Goal: Navigation & Orientation: Find specific page/section

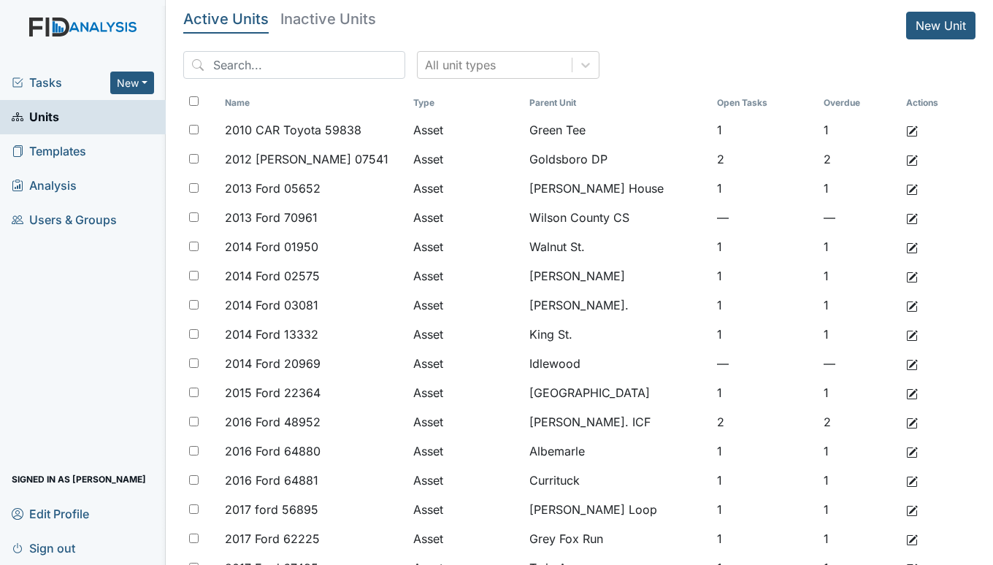
click at [32, 80] on span "Tasks" at bounding box center [61, 83] width 99 height 18
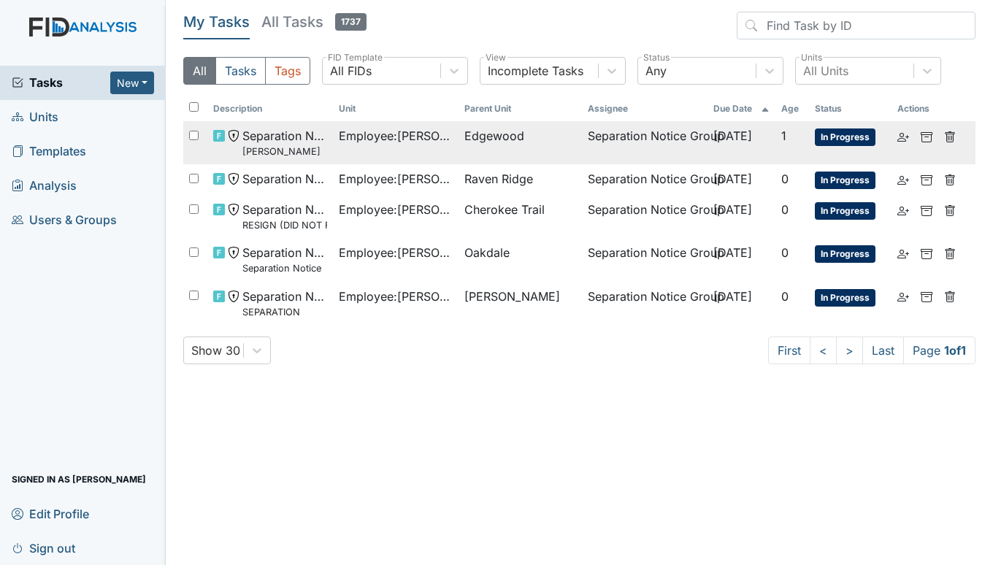
click at [365, 129] on span "Employee : Clark, Rosiland" at bounding box center [396, 136] width 114 height 18
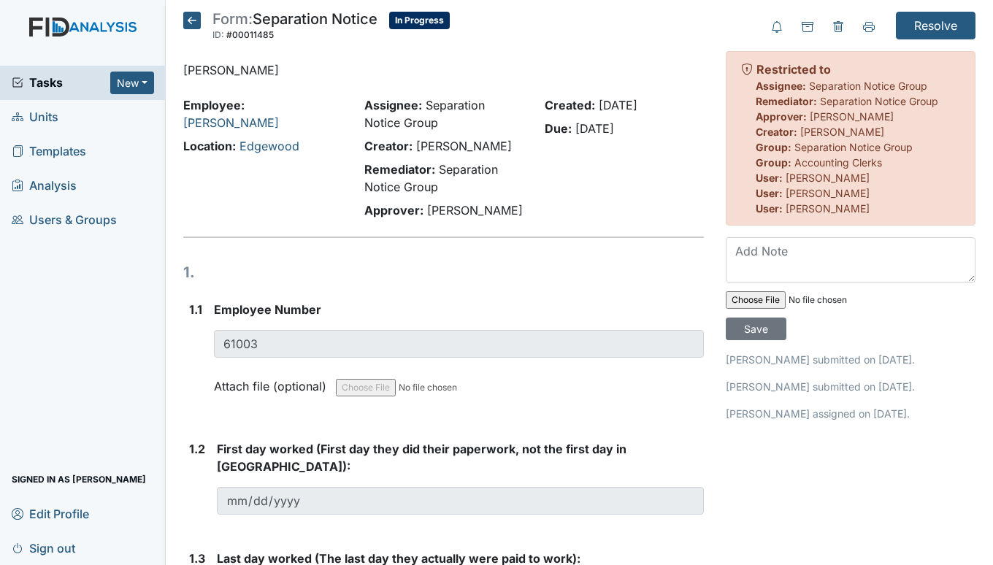
click at [61, 115] on link "Units" at bounding box center [83, 117] width 166 height 34
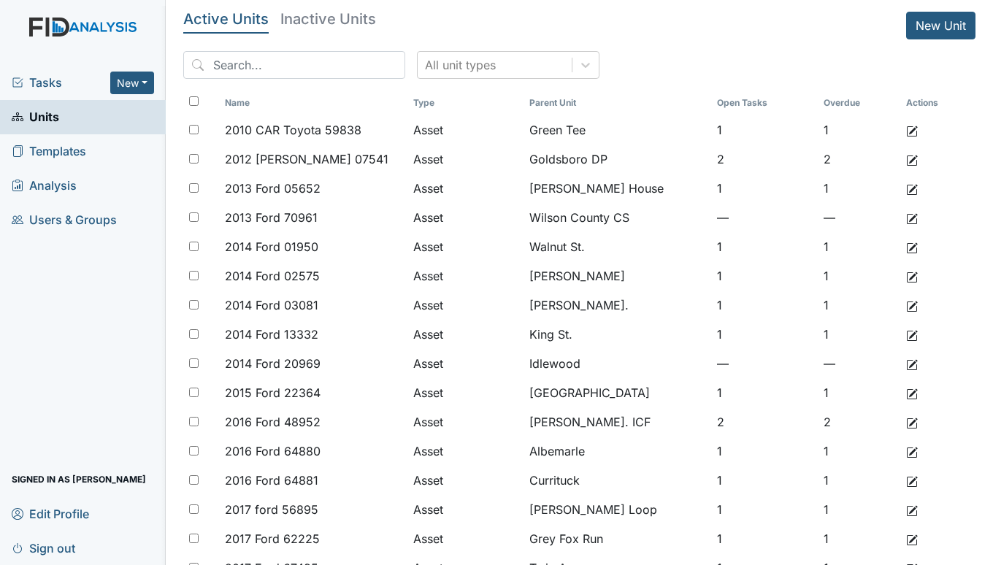
click at [31, 80] on span "Tasks" at bounding box center [61, 83] width 99 height 18
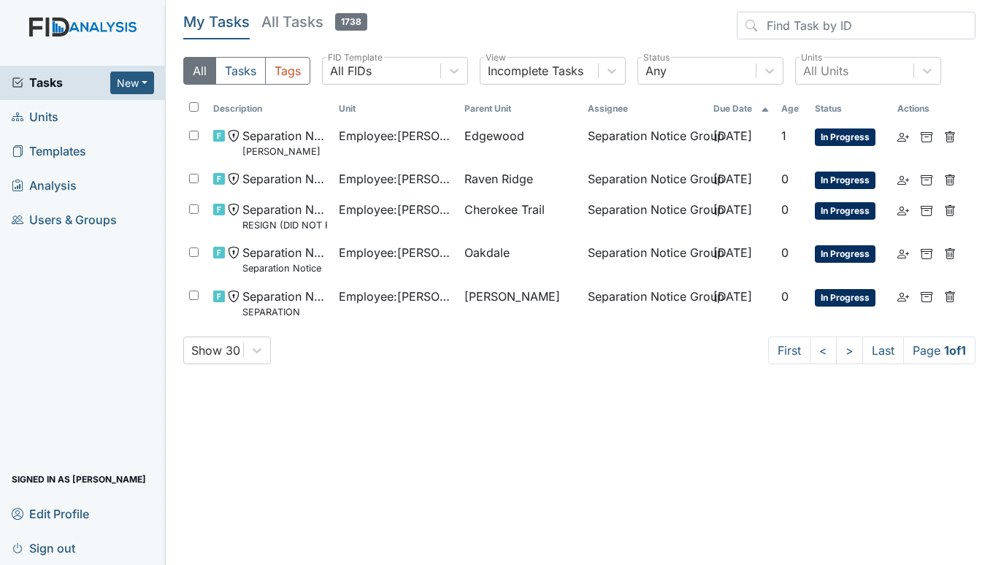
click at [53, 116] on span "Units" at bounding box center [35, 117] width 47 height 23
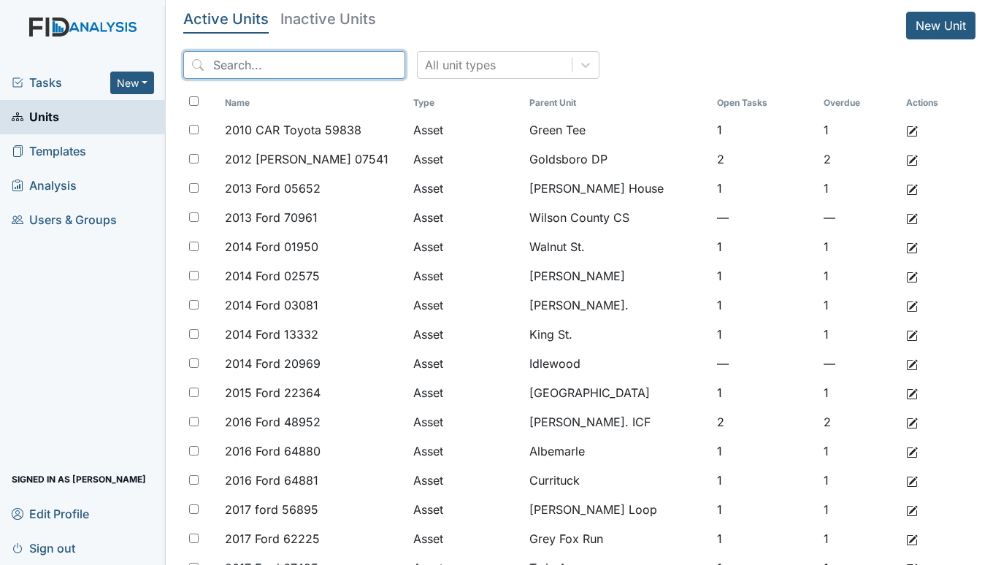
click at [253, 58] on input "search" at bounding box center [294, 65] width 222 height 28
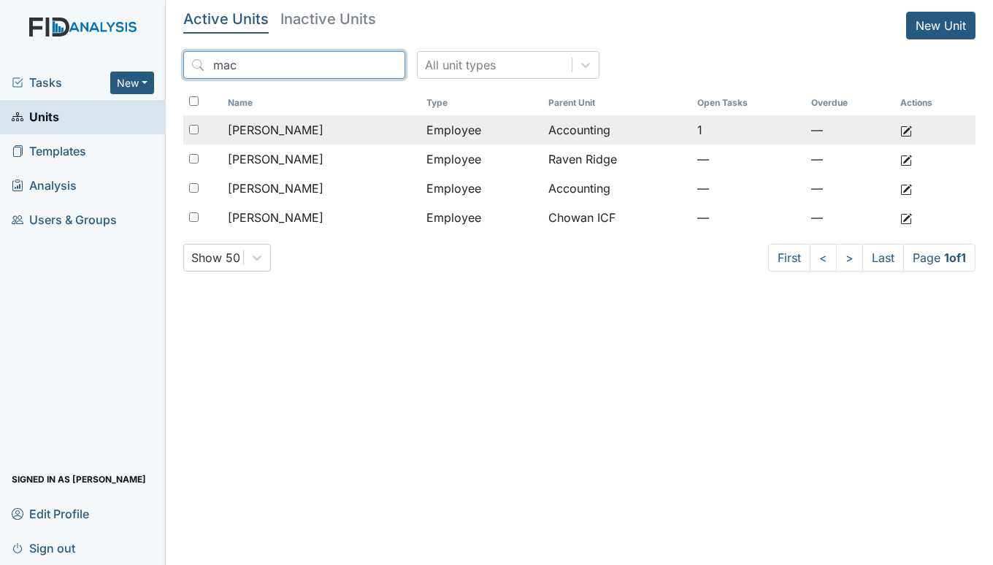
type input "mac"
click at [292, 123] on span "[PERSON_NAME]" at bounding box center [276, 130] width 96 height 18
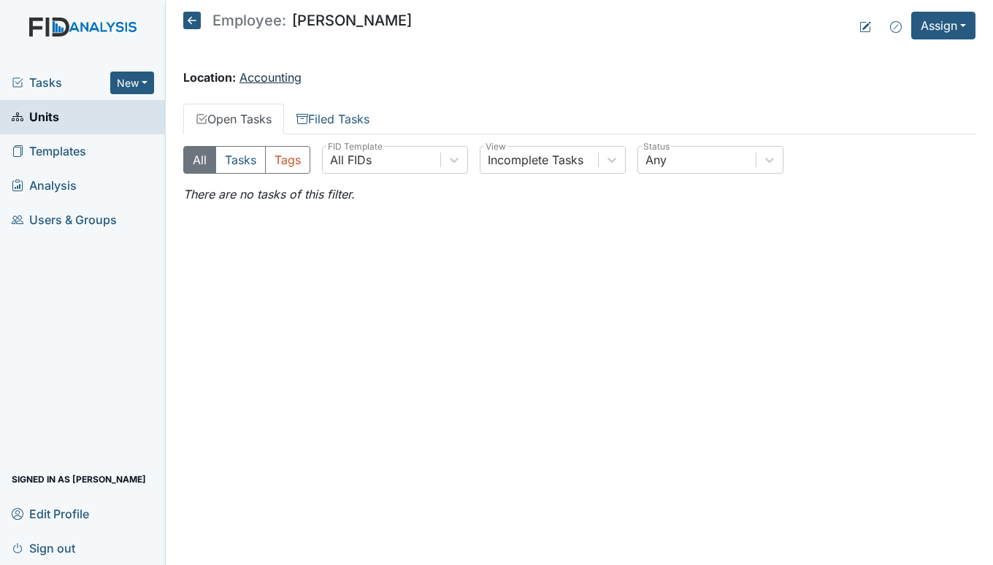
click at [293, 79] on link "Accounting" at bounding box center [271, 77] width 62 height 15
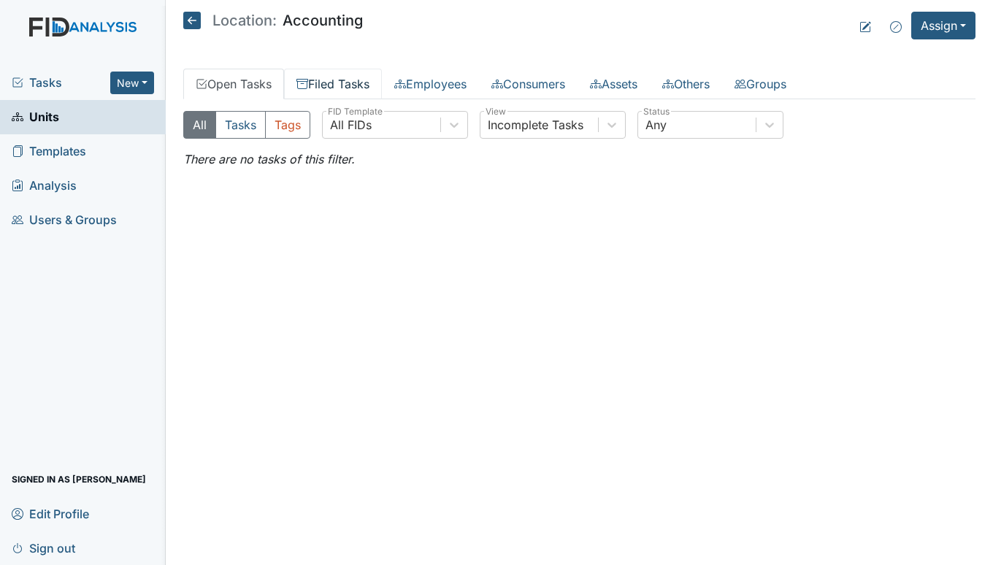
drag, startPoint x: 321, startPoint y: 74, endPoint x: 308, endPoint y: 76, distance: 14.1
click at [321, 74] on link "Filed Tasks" at bounding box center [333, 84] width 98 height 31
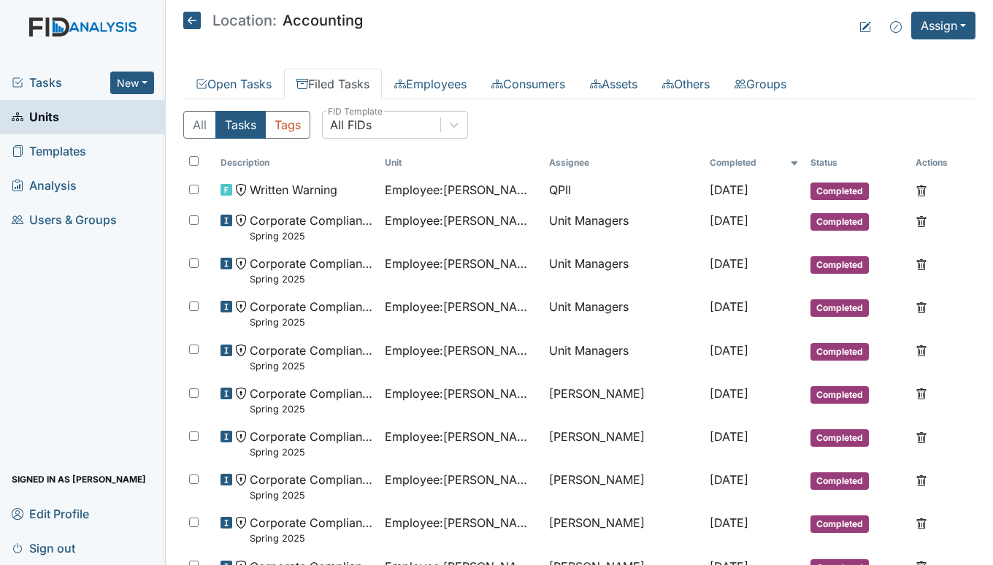
click at [188, 22] on icon at bounding box center [192, 21] width 18 height 18
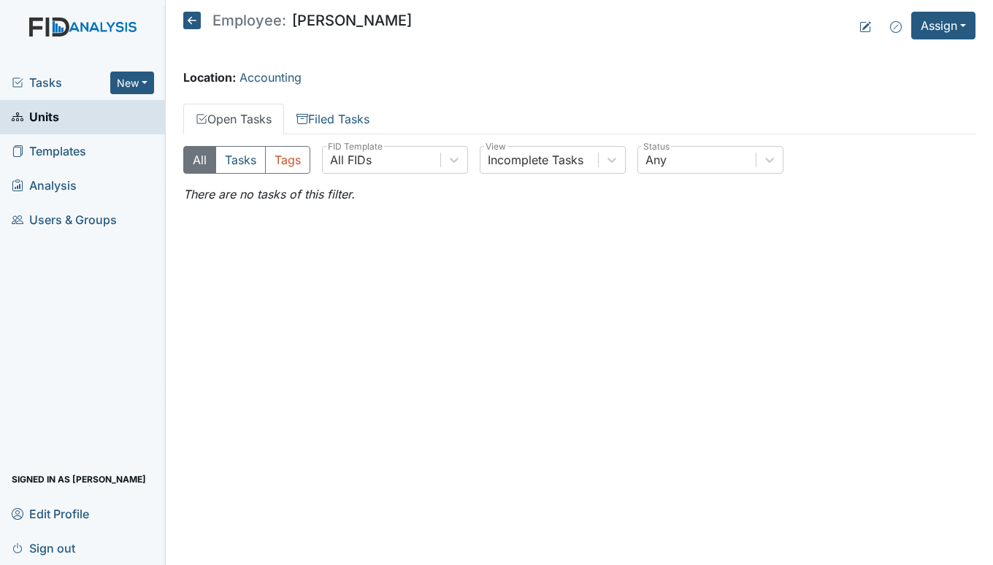
click at [188, 23] on icon at bounding box center [192, 21] width 18 height 18
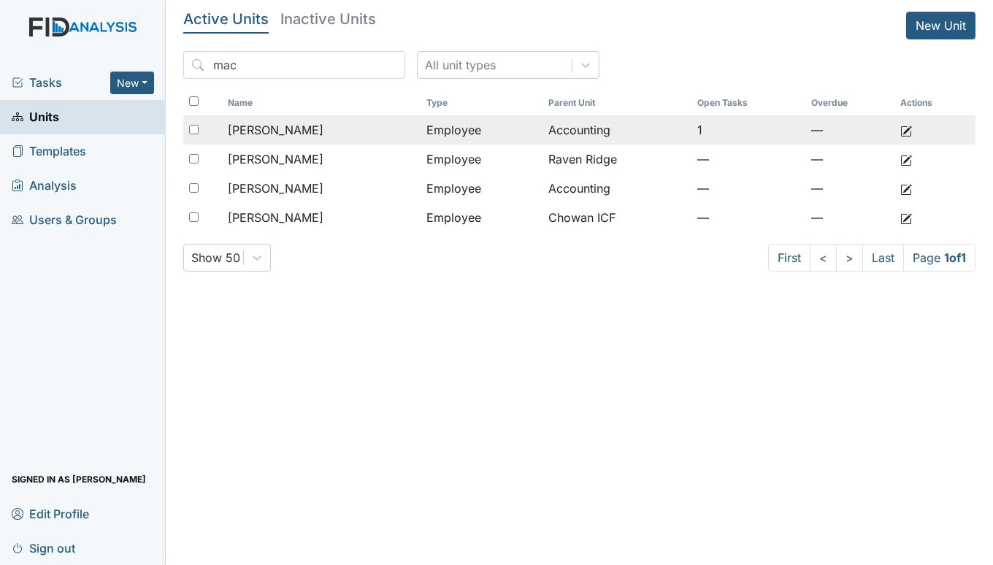
click at [310, 130] on span "[PERSON_NAME]" at bounding box center [276, 130] width 96 height 18
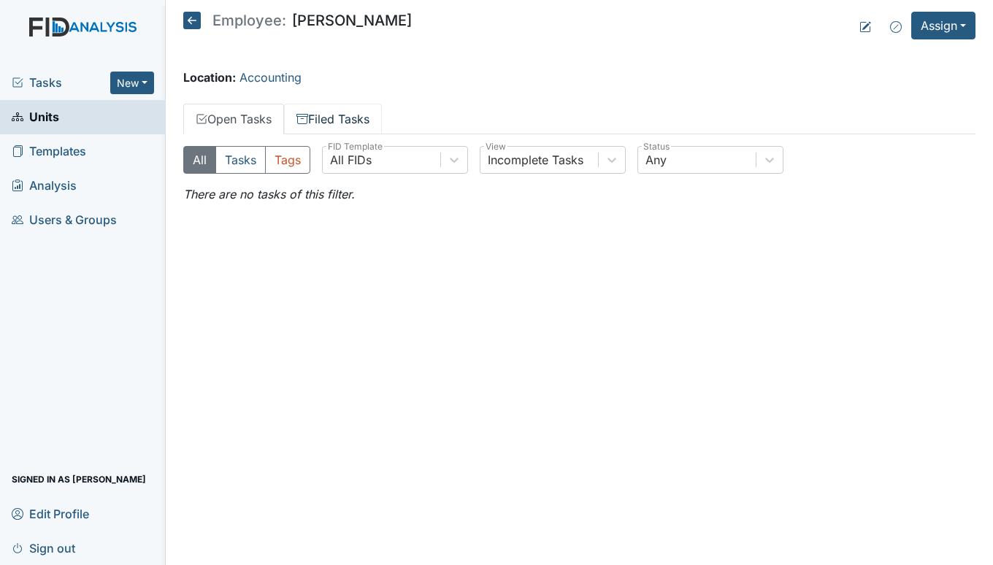
click at [313, 123] on link "Filed Tasks" at bounding box center [333, 119] width 98 height 31
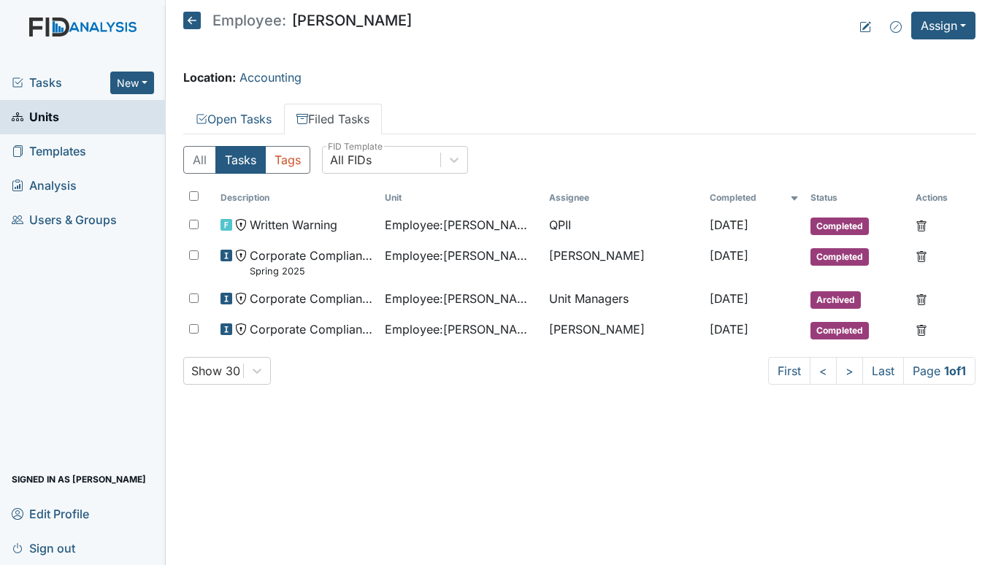
click at [44, 77] on span "Tasks" at bounding box center [61, 83] width 99 height 18
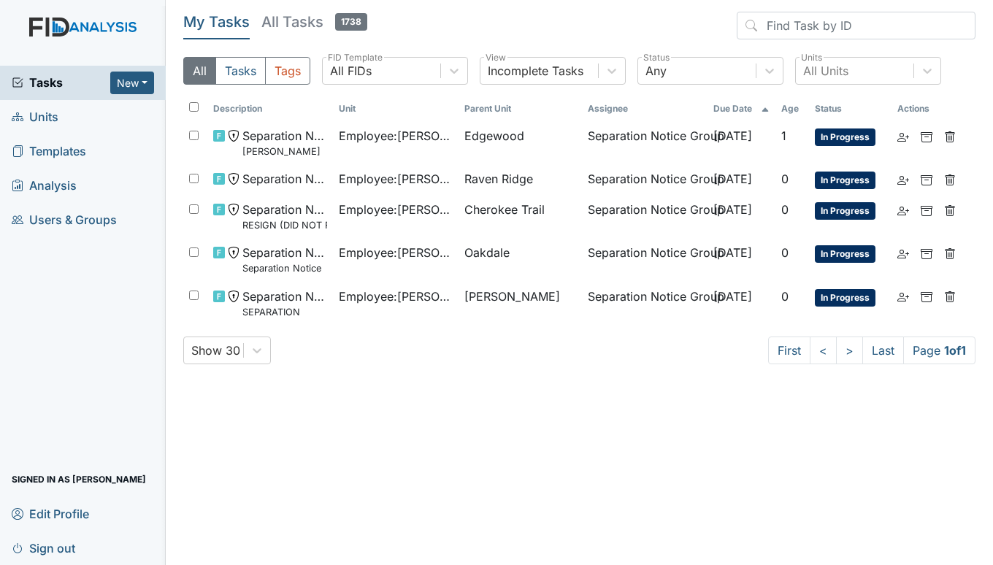
click at [45, 112] on span "Units" at bounding box center [35, 117] width 47 height 23
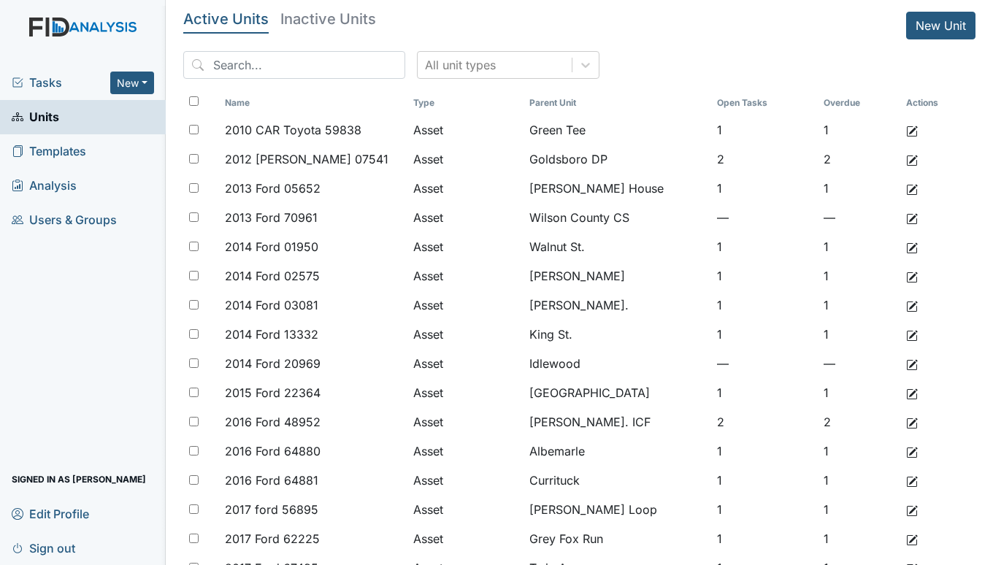
click at [43, 74] on span "Tasks" at bounding box center [61, 83] width 99 height 18
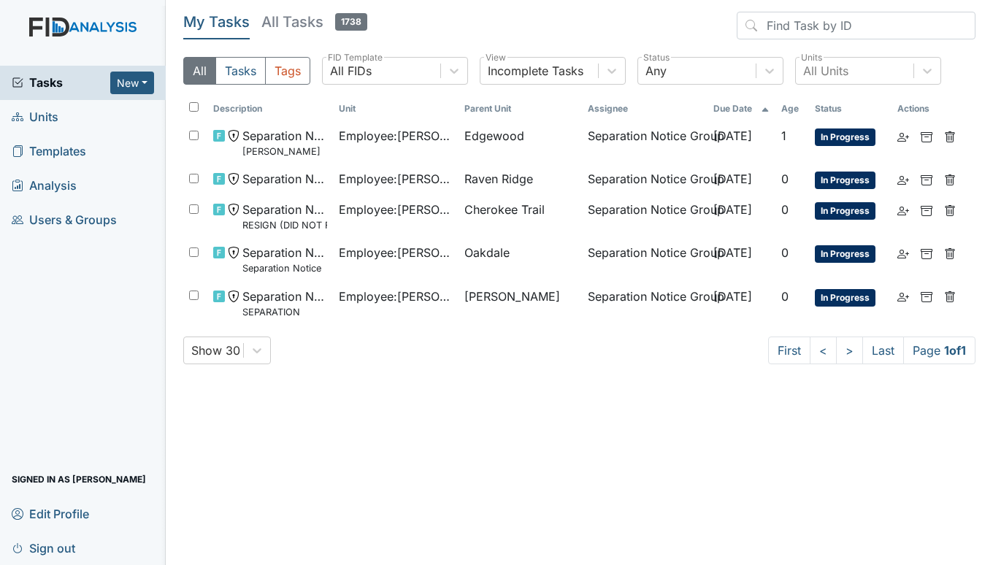
click at [28, 114] on span "Units" at bounding box center [35, 117] width 47 height 23
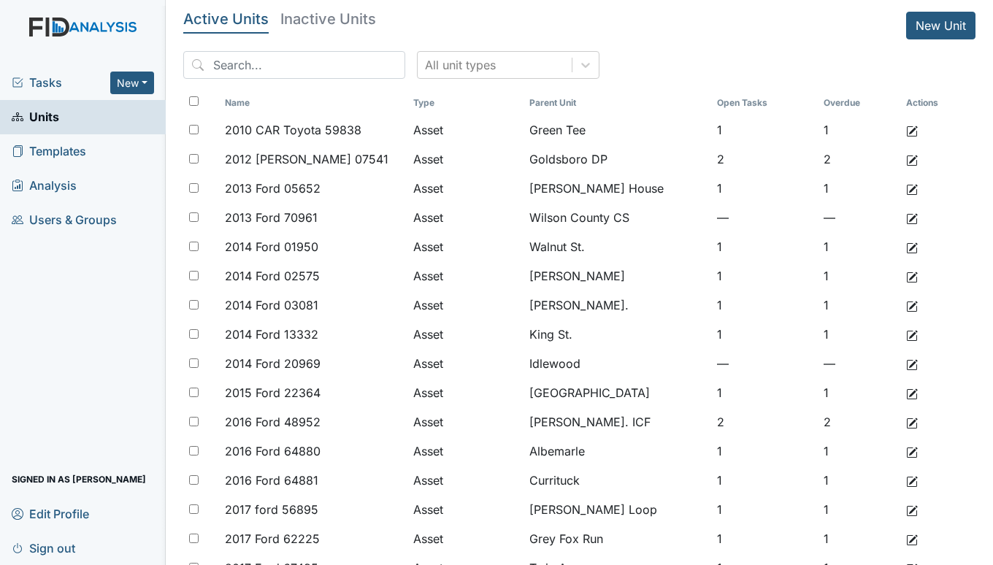
click at [59, 87] on span "Tasks" at bounding box center [61, 83] width 99 height 18
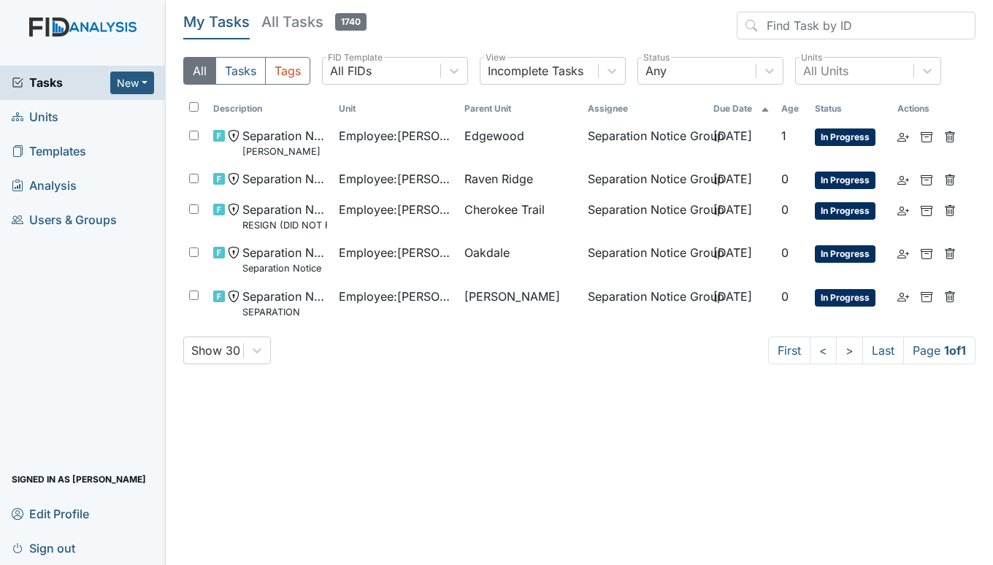
click at [48, 115] on span "Units" at bounding box center [35, 117] width 47 height 23
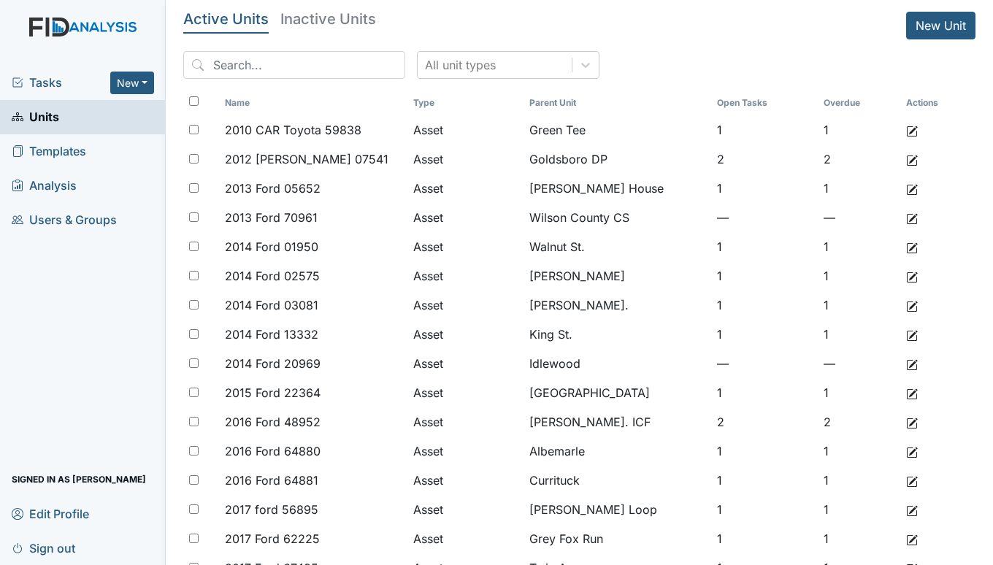
click at [57, 86] on span "Tasks" at bounding box center [61, 83] width 99 height 18
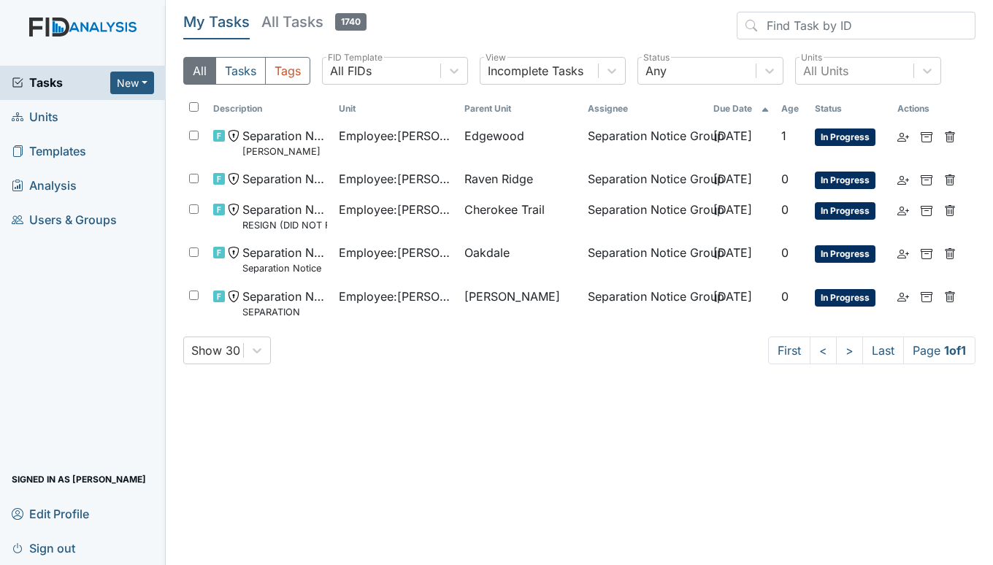
click at [39, 117] on span "Units" at bounding box center [35, 117] width 47 height 23
